Goal: Complete application form

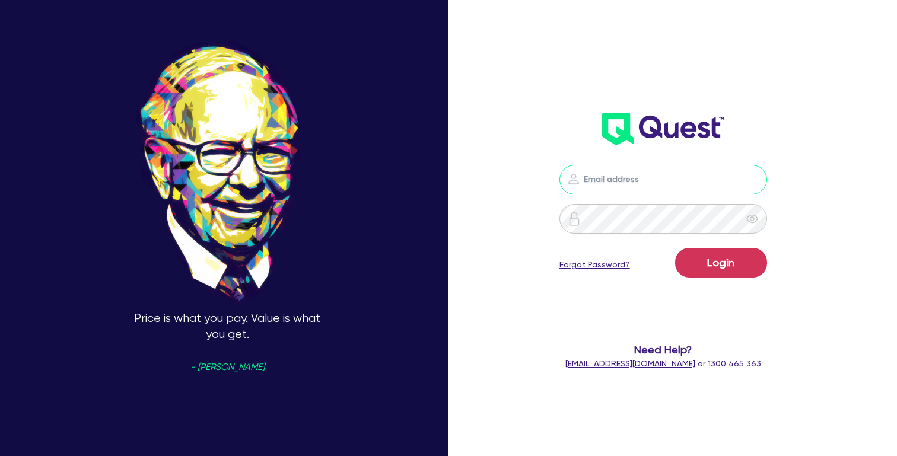
type input "[PERSON_NAME][EMAIL_ADDRESS][DOMAIN_NAME]"
click at [721, 262] on button "Login" at bounding box center [721, 263] width 92 height 30
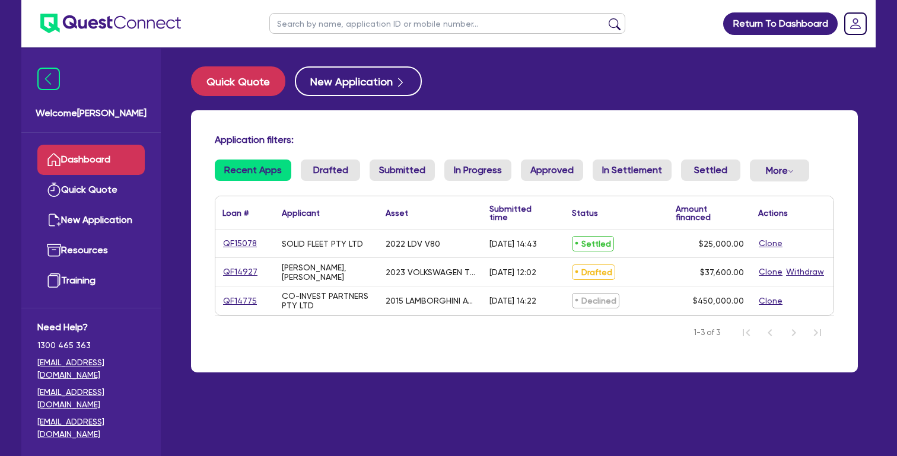
click at [230, 250] on link "QF15078" at bounding box center [239, 244] width 35 height 14
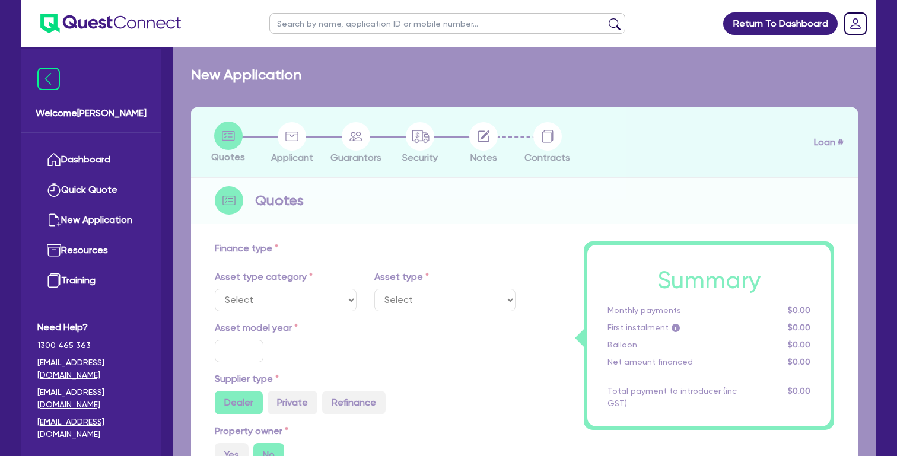
select select "CARS_AND_LIGHT_TRUCKS"
type input "2022"
radio input "false"
radio input "true"
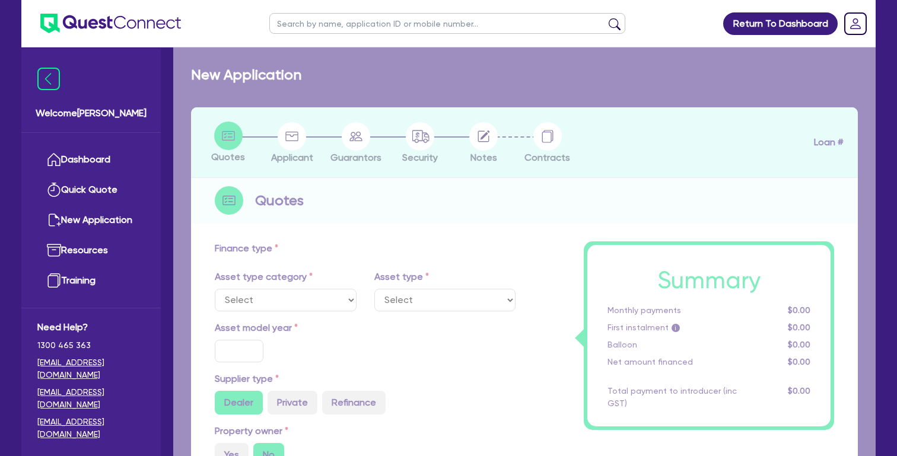
type input "25,000"
radio input "true"
type input "17"
type input "500"
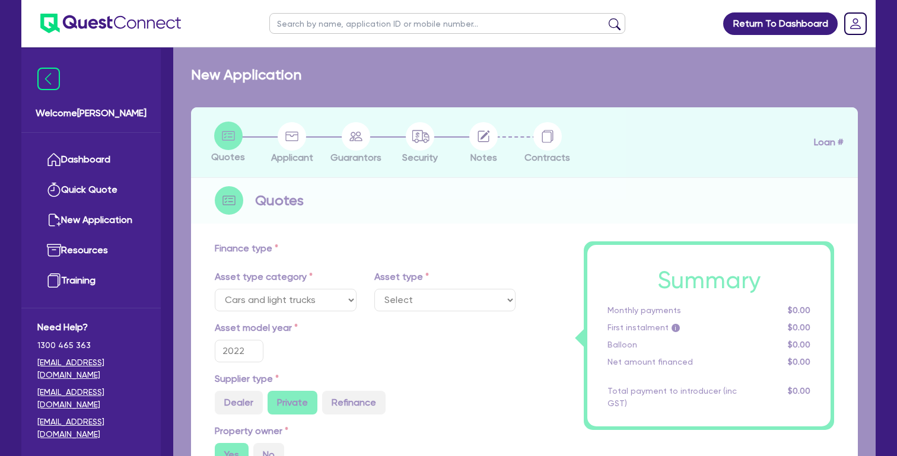
select select "VANS_AND_UTES"
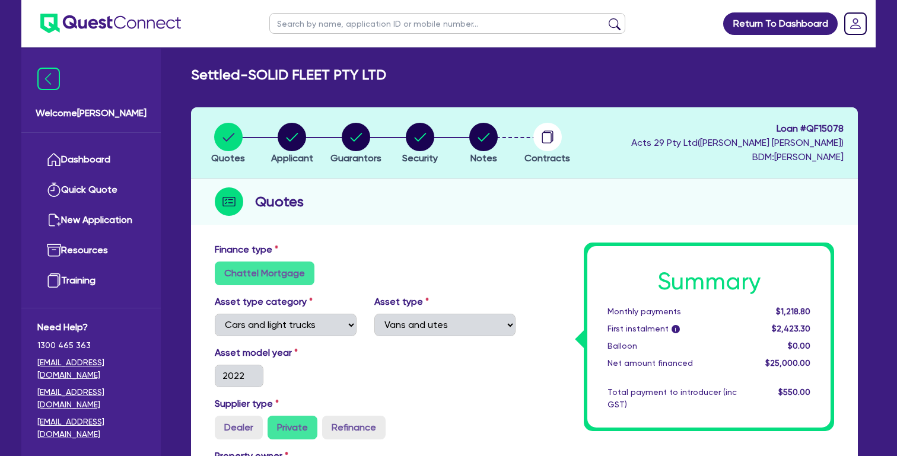
click at [543, 135] on circle "button" at bounding box center [547, 137] width 28 height 28
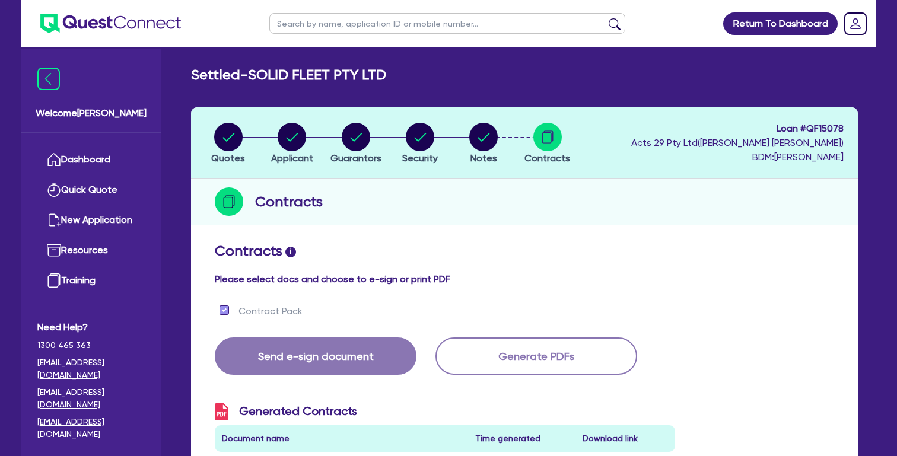
click at [490, 147] on circle "button" at bounding box center [483, 137] width 28 height 28
select select "Quest Finance - Platform Funding"
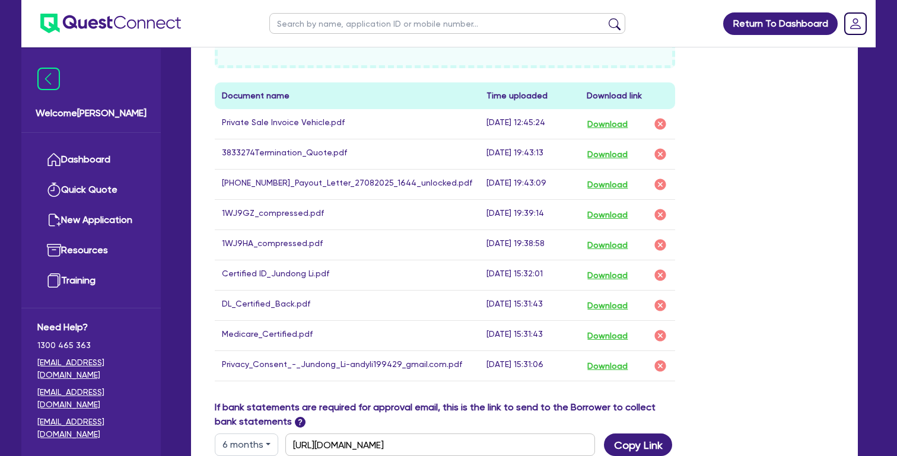
scroll to position [611, 0]
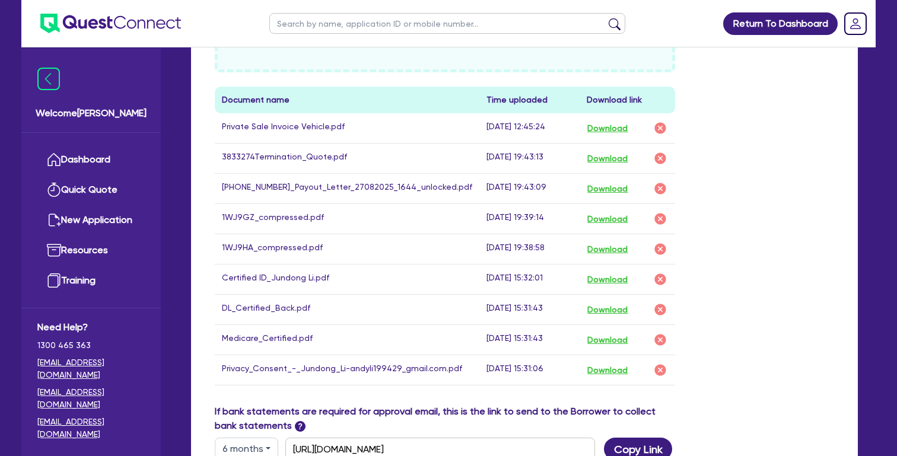
click at [613, 184] on button "Download" at bounding box center [608, 188] width 42 height 15
